Goal: Consume media (video, audio)

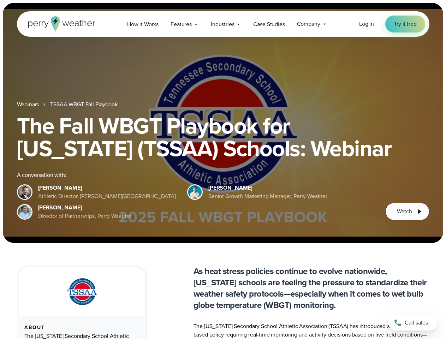
click at [223, 170] on div "The Fall WBGT Playbook for [US_STATE] (TSSAA) Schools: Webinar A conversation w…" at bounding box center [223, 167] width 413 height 106
click at [223, 24] on span "Industries" at bounding box center [222, 24] width 23 height 8
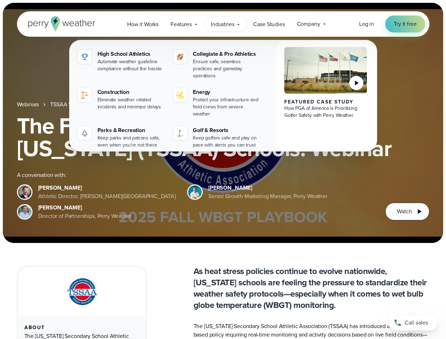
click at [223, 123] on h1 "The Fall WBGT Playbook for [US_STATE] (TSSAA) Schools: Webinar" at bounding box center [223, 136] width 413 height 45
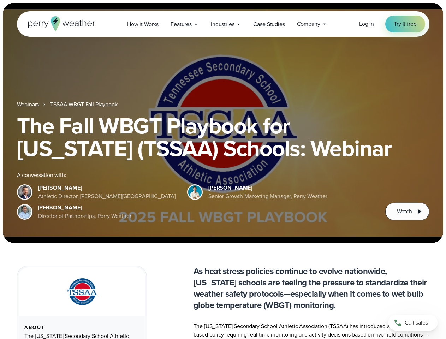
click at [84, 105] on link "TSSAA WBGT Fall Playbook" at bounding box center [83, 104] width 67 height 8
click at [407, 212] on span "Watch" at bounding box center [404, 211] width 15 height 8
